Goal: Check status

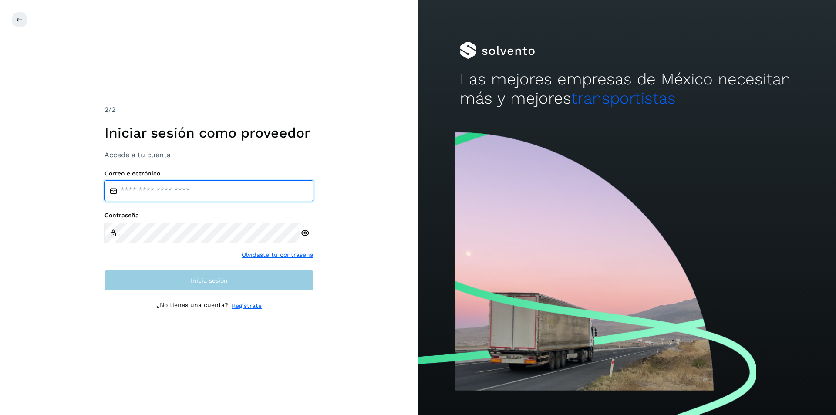
type input "**********"
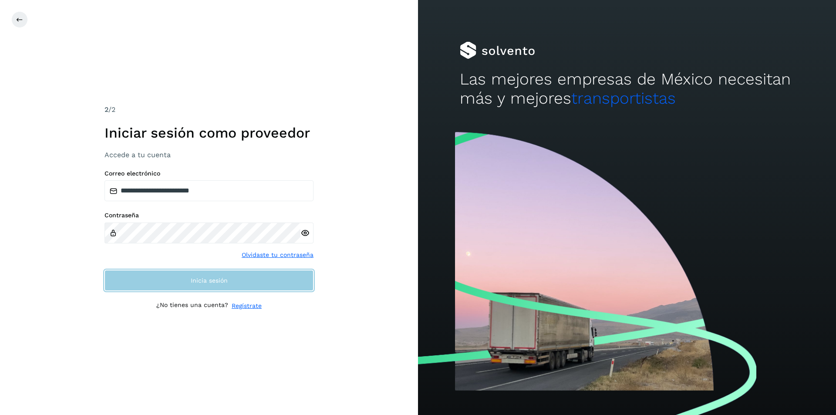
click at [209, 282] on span "Inicia sesión" at bounding box center [209, 280] width 37 height 6
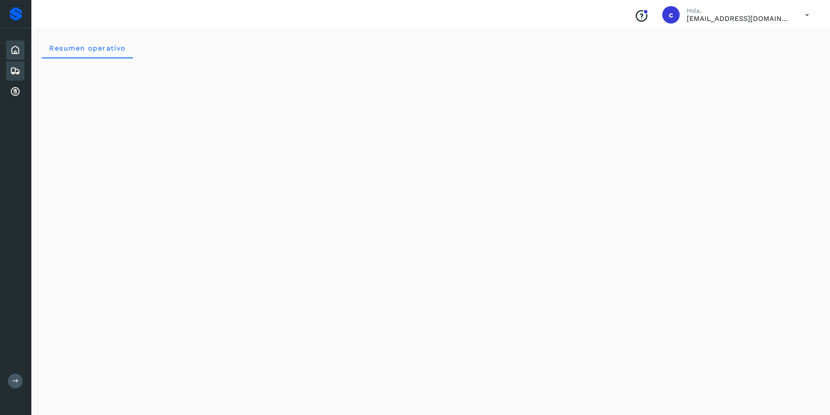
click at [18, 75] on icon at bounding box center [15, 71] width 10 height 10
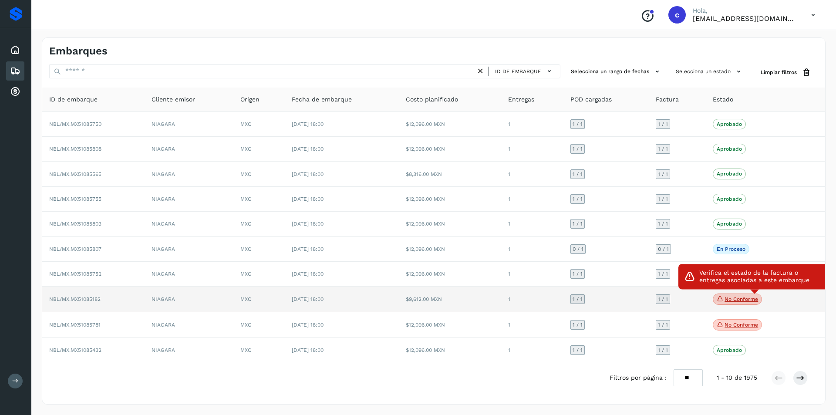
click at [742, 297] on p "No conforme" at bounding box center [742, 299] width 34 height 6
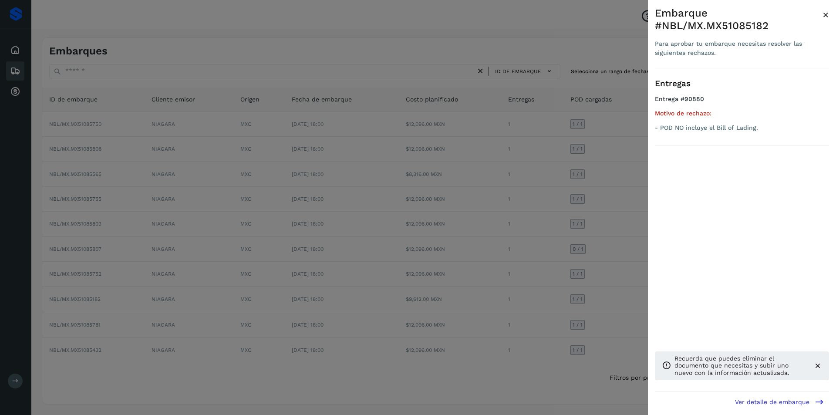
click at [512, 272] on div at bounding box center [418, 207] width 836 height 415
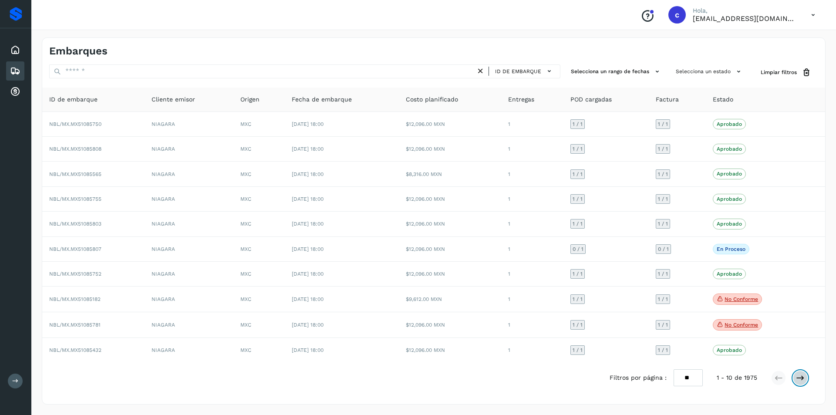
click at [802, 381] on icon at bounding box center [800, 378] width 9 height 9
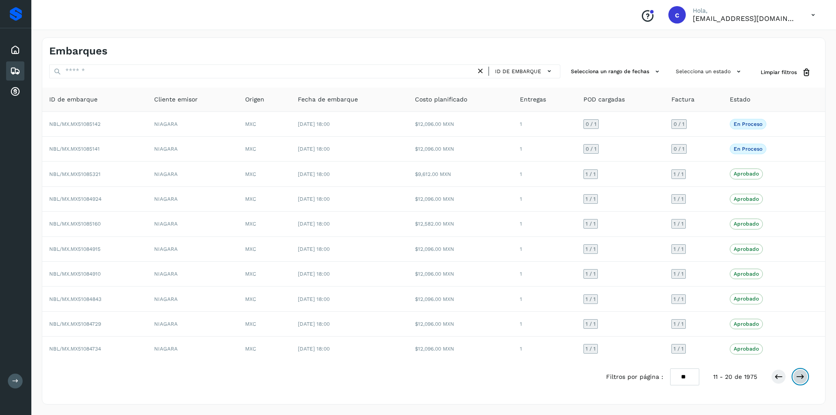
click at [800, 381] on button at bounding box center [800, 376] width 15 height 15
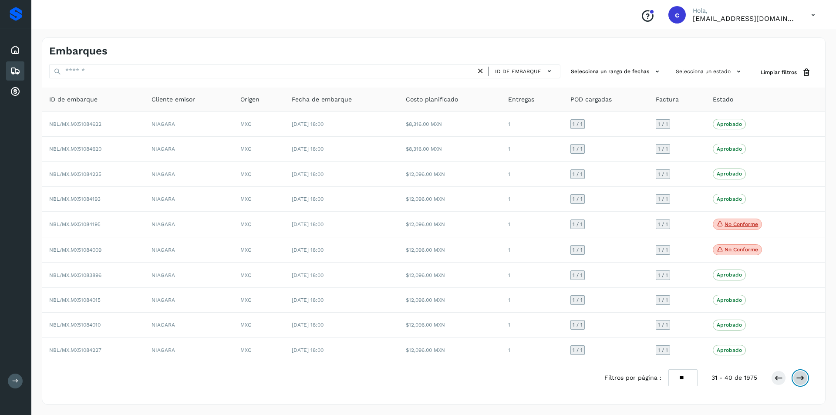
click at [800, 381] on icon at bounding box center [800, 378] width 9 height 9
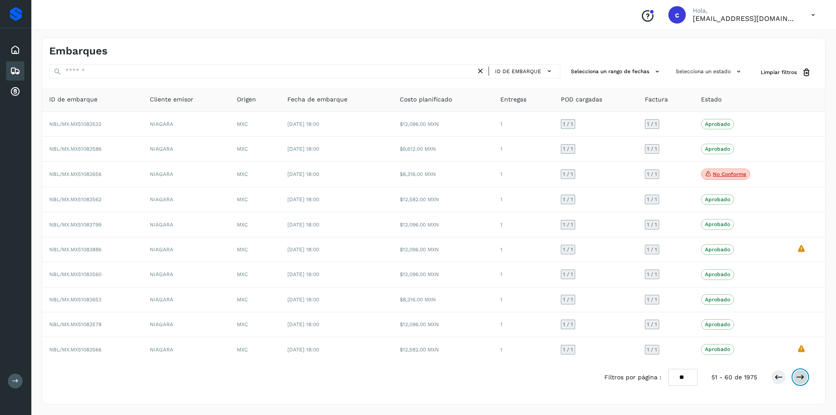
click at [800, 381] on icon at bounding box center [800, 377] width 9 height 9
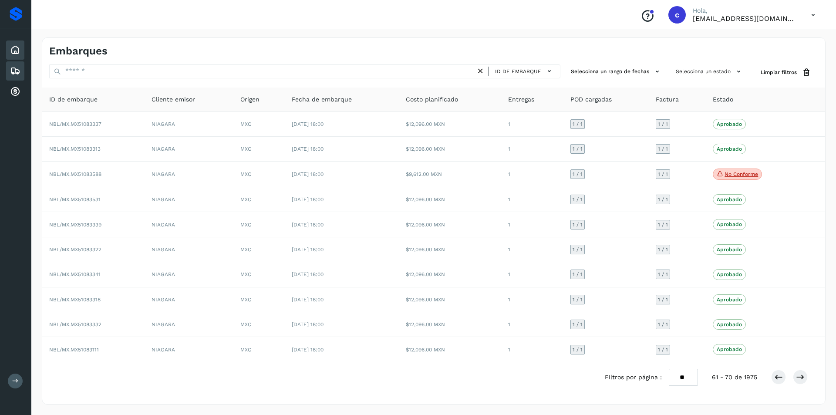
click at [20, 49] on icon at bounding box center [15, 50] width 10 height 10
